Goal: Task Accomplishment & Management: Manage account settings

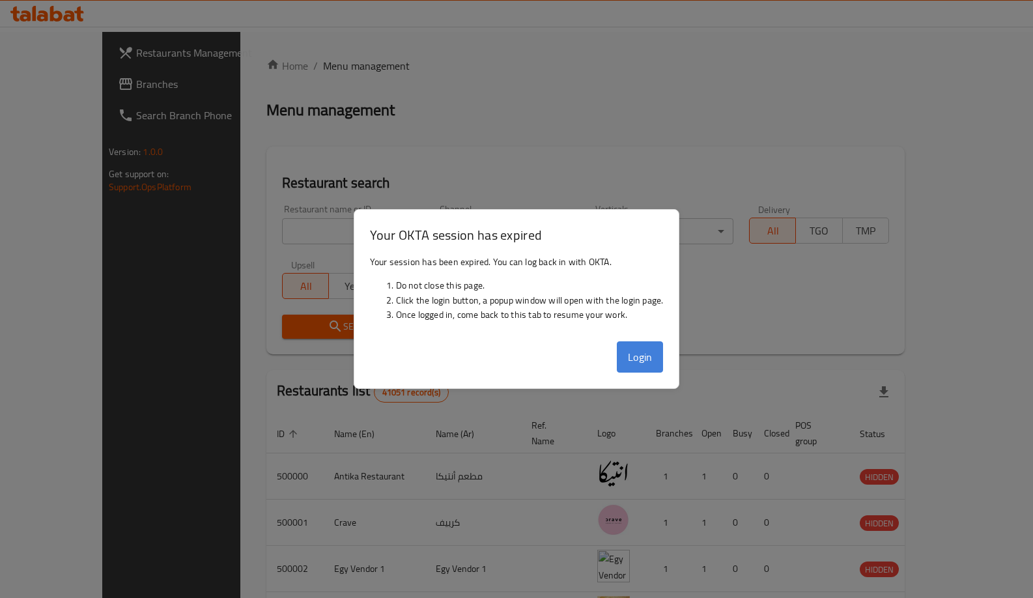
click at [628, 359] on button "Login" at bounding box center [640, 356] width 47 height 31
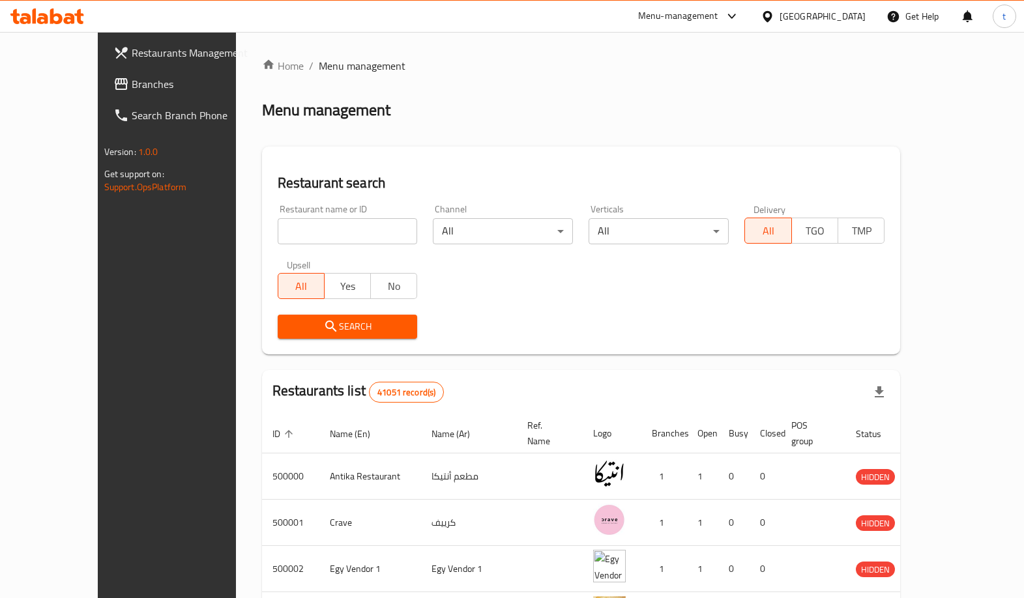
click at [112, 67] on link "Restaurants Management" at bounding box center [186, 52] width 166 height 31
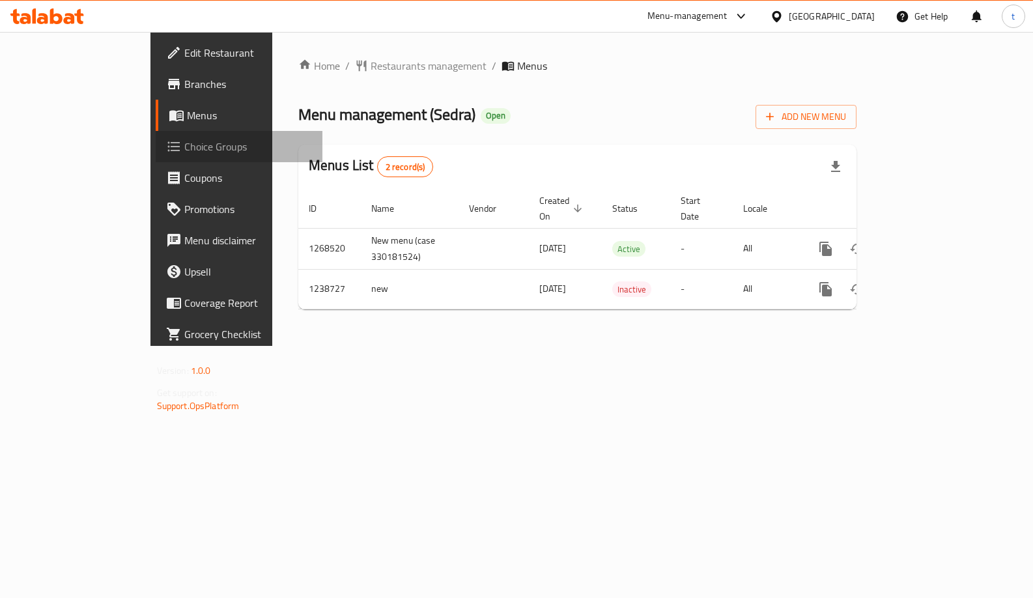
click at [184, 145] on span "Choice Groups" at bounding box center [248, 147] width 128 height 16
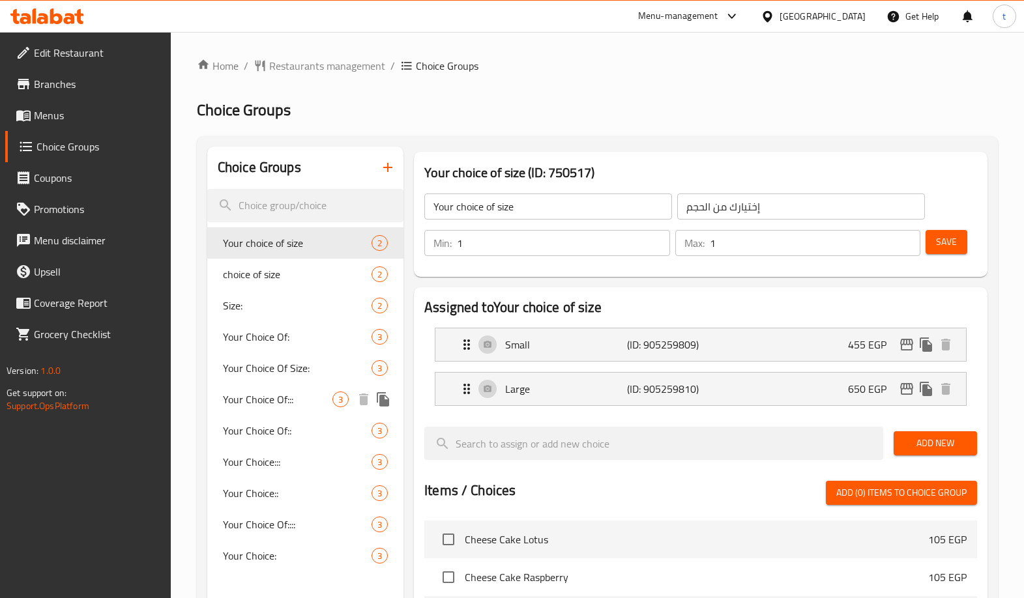
click at [257, 403] on span "Your Choice Of:::" at bounding box center [277, 400] width 109 height 16
type input "Your Choice Of:::"
type input "إختيارك من:::"
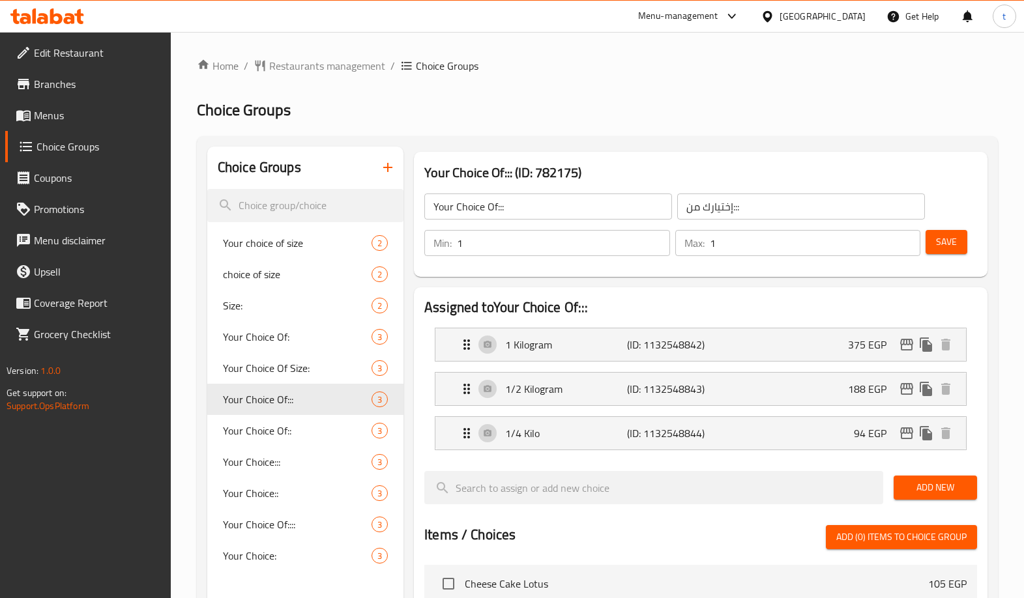
click at [641, 108] on h2 "Choice Groups" at bounding box center [597, 110] width 801 height 21
click at [662, 115] on h2 "Choice Groups" at bounding box center [597, 110] width 801 height 21
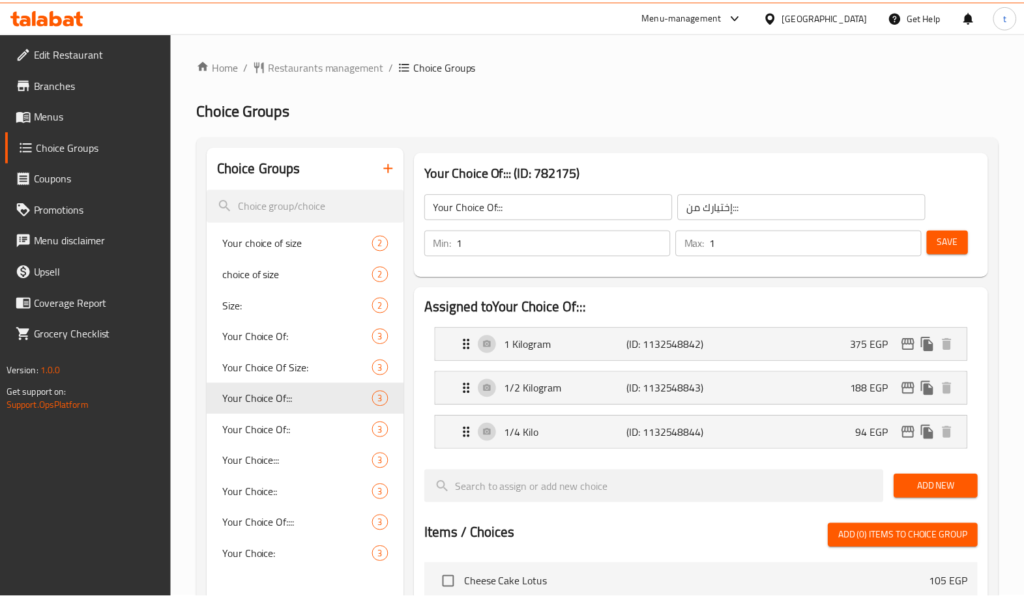
scroll to position [464, 0]
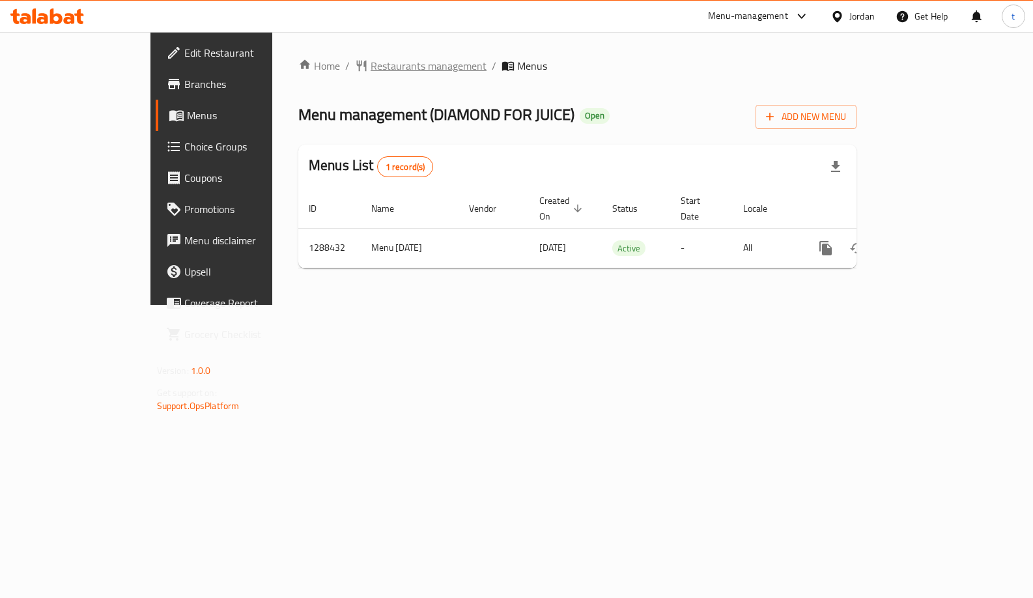
click at [371, 66] on span "Restaurants management" at bounding box center [429, 66] width 116 height 16
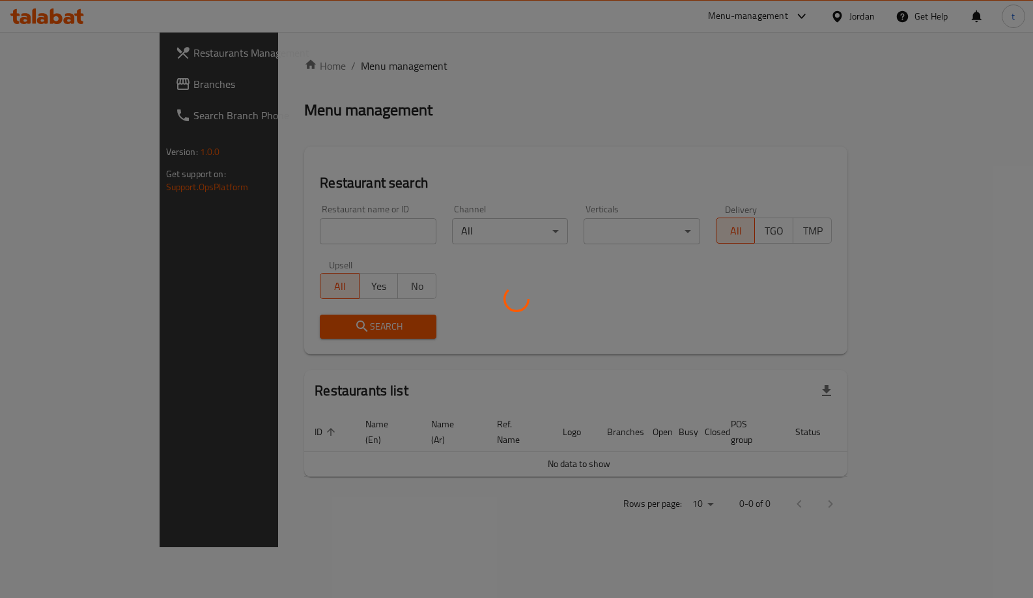
click at [83, 79] on div at bounding box center [516, 299] width 1033 height 598
